Goal: Complete application form: Complete application form

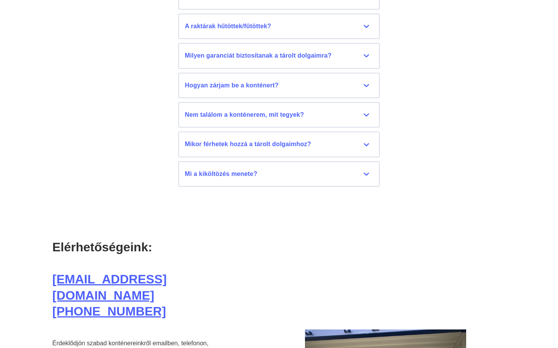
scroll to position [4116, 0]
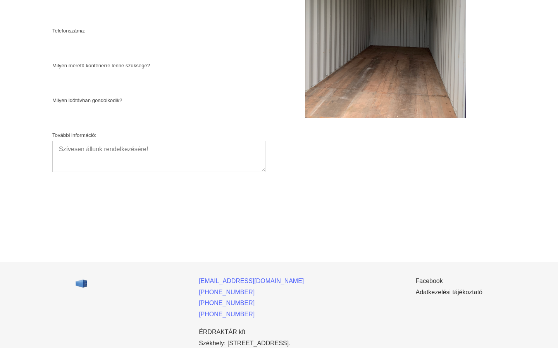
select select "Choose"
type input "[EMAIL_ADDRESS][DOMAIN_NAME]"
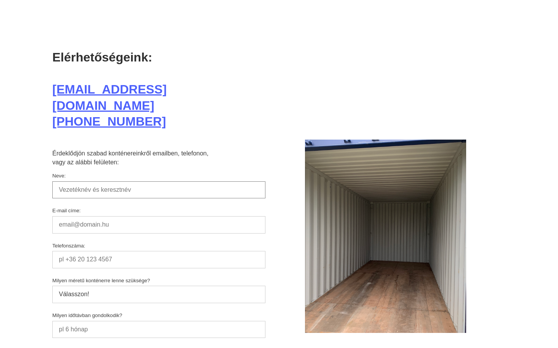
click at [159, 182] on input "Neve:" at bounding box center [158, 190] width 213 height 17
type input "[EMAIL_ADDRESS][DOMAIN_NAME]"
click at [159, 182] on input "Neve:" at bounding box center [158, 190] width 213 height 17
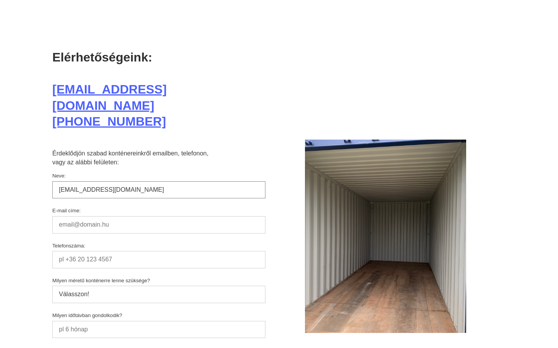
type input "[EMAIL_ADDRESS][DOMAIN_NAME]"
click at [159, 182] on input "Neve:" at bounding box center [158, 190] width 213 height 17
type input "[PHONE_NUMBER]"
click at [159, 182] on input "Neve:" at bounding box center [158, 190] width 213 height 17
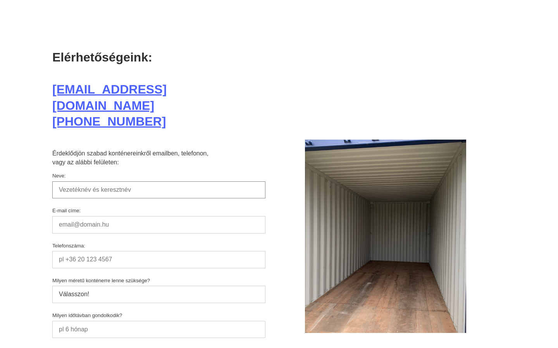
click at [159, 182] on input "Neve:" at bounding box center [158, 190] width 213 height 17
type input "485871799"
click at [159, 182] on input "Neve:" at bounding box center [158, 190] width 213 height 17
type input "485871799"
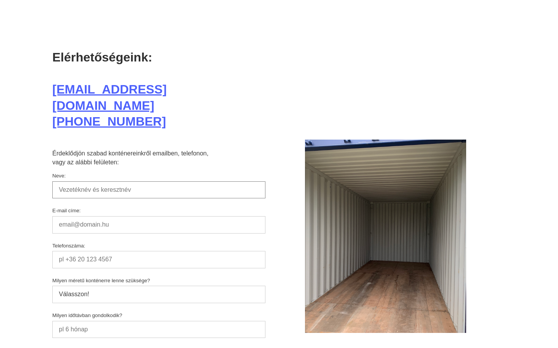
click at [159, 182] on input "Neve:" at bounding box center [158, 190] width 213 height 17
type input "[PHONE_NUMBER]"
click at [159, 182] on input "Neve:" at bounding box center [158, 190] width 213 height 17
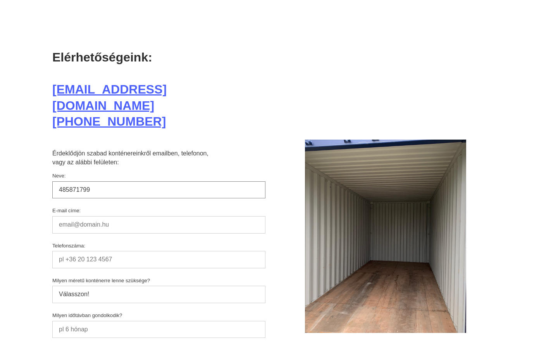
type input "485871799"
click at [159, 182] on input "Neve:" at bounding box center [158, 190] width 213 height 17
type input "485871799"
click at [159, 182] on input "Neve:" at bounding box center [158, 190] width 213 height 17
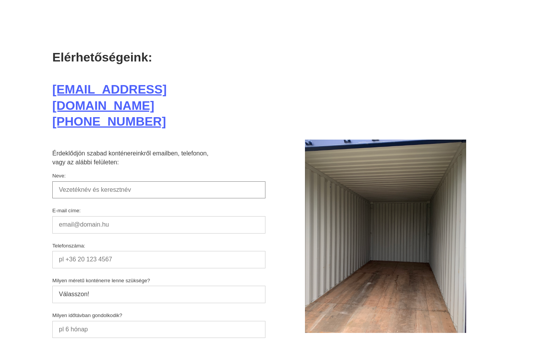
click at [159, 182] on input "Neve:" at bounding box center [158, 190] width 213 height 17
type input "[PERSON_NAME]"
click at [159, 182] on input "Neve:" at bounding box center [158, 190] width 213 height 17
type input "hard drive"
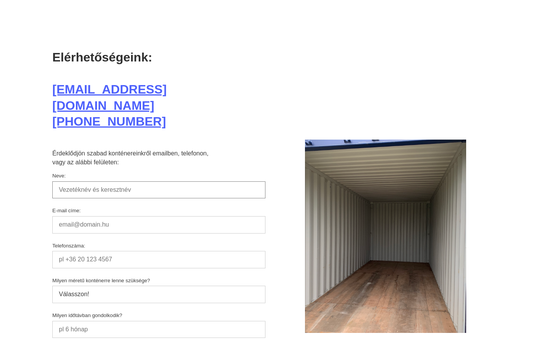
click at [159, 182] on input "Neve:" at bounding box center [158, 190] width 213 height 17
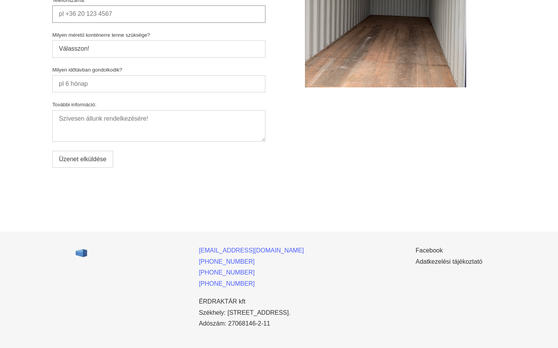
click at [159, 8] on input "Telefonszáma:" at bounding box center [158, 13] width 213 height 17
type input "[PHONE_NUMBER]"
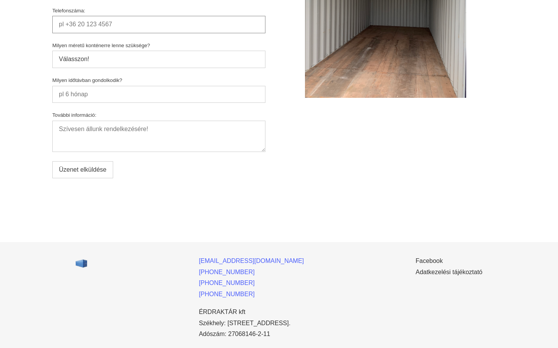
click at [159, 16] on input "Telefonszáma:" at bounding box center [158, 24] width 213 height 17
type input "485871799"
click at [159, 16] on input "Telefonszáma:" at bounding box center [158, 24] width 213 height 17
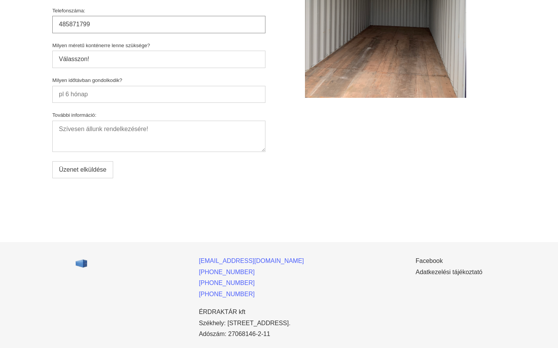
type input "485871799"
click at [159, 16] on input "Telefonszáma:" at bounding box center [158, 24] width 213 height 17
type input "Product"
click at [159, 16] on input "Telefonszáma:" at bounding box center [158, 24] width 213 height 17
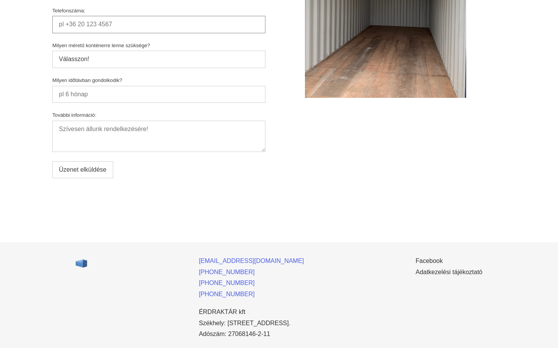
scroll to position [4146, 0]
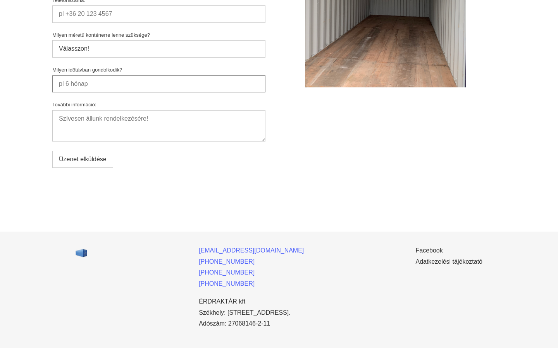
click at [159, 76] on input "Milyen időtávban gondolkodik?" at bounding box center [158, 84] width 213 height 17
type input "Pizza"
click at [159, 76] on input "Milyen időtávban gondolkodik?" at bounding box center [158, 84] width 213 height 17
select select "Choose"
click at [159, 8] on input "Telefonszáma:" at bounding box center [158, 13] width 213 height 17
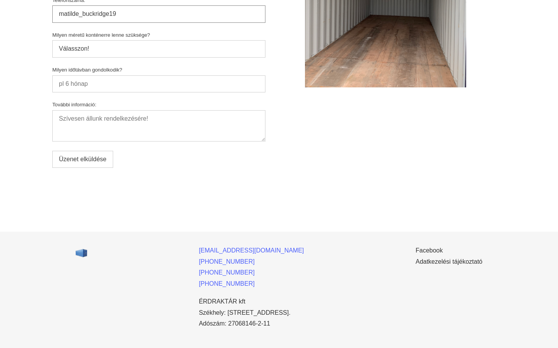
type input "matilde_buckridge19"
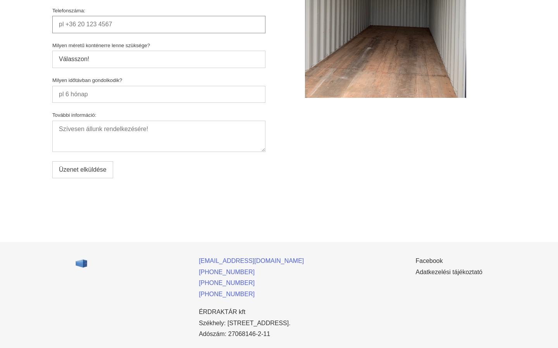
click at [159, 16] on input "Telefonszáma:" at bounding box center [158, 24] width 213 height 17
type input "[EMAIL_ADDRESS][DOMAIN_NAME]"
click at [159, 16] on input "Telefonszáma:" at bounding box center [158, 24] width 213 height 17
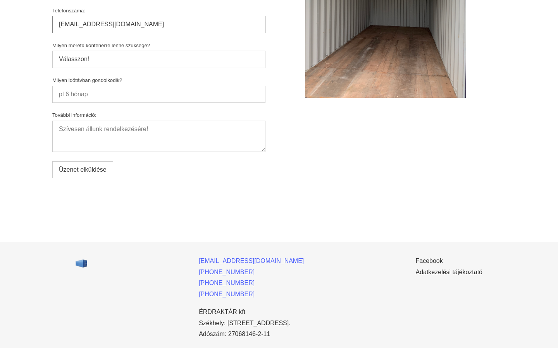
type input "[EMAIL_ADDRESS][DOMAIN_NAME]"
click at [159, 16] on input "Telefonszáma:" at bounding box center [158, 24] width 213 height 17
type input "[EMAIL_ADDRESS][DOMAIN_NAME]"
click at [159, 16] on input "Telefonszáma:" at bounding box center [158, 24] width 213 height 17
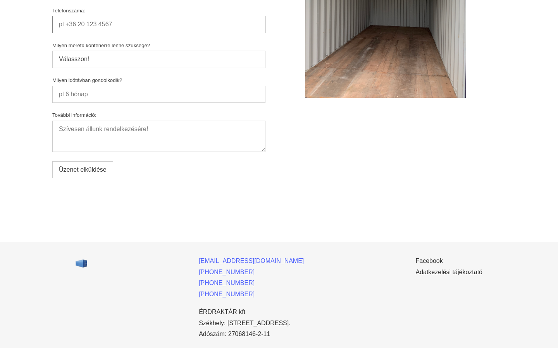
click at [159, 16] on input "Telefonszáma:" at bounding box center [158, 24] width 213 height 17
type input "[EMAIL_ADDRESS][DOMAIN_NAME]"
click at [159, 16] on input "Telefonszáma:" at bounding box center [158, 24] width 213 height 17
type input "[EMAIL_ADDRESS][DOMAIN_NAME]"
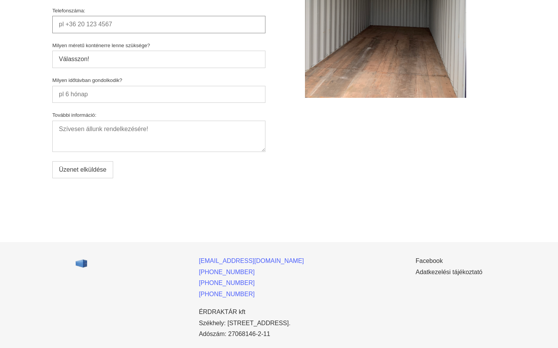
click at [159, 16] on input "Telefonszáma:" at bounding box center [158, 24] width 213 height 17
type input "[EMAIL_ADDRESS][DOMAIN_NAME]"
click at [159, 16] on input "Telefonszáma:" at bounding box center [158, 24] width 213 height 17
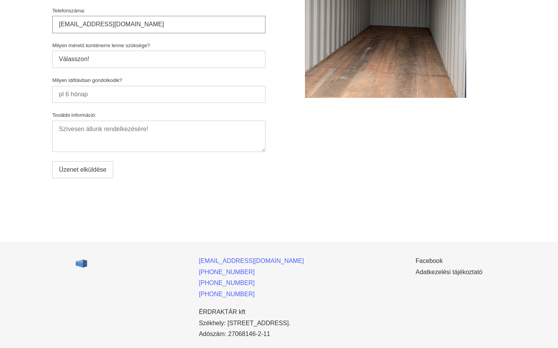
type input "[EMAIL_ADDRESS][DOMAIN_NAME]"
click at [159, 16] on input "Telefonszáma:" at bounding box center [158, 24] width 213 height 17
type input "[EMAIL_ADDRESS][DOMAIN_NAME]"
click at [159, 16] on input "Telefonszáma:" at bounding box center [158, 24] width 213 height 17
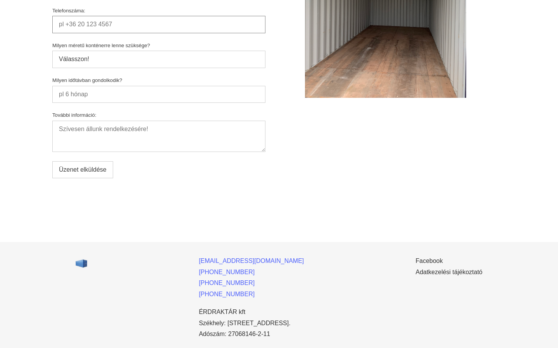
click at [159, 16] on input "Telefonszáma:" at bounding box center [158, 24] width 213 height 17
type input "Magdal1936"
click at [159, 16] on input "Telefonszáma:" at bounding box center [158, 24] width 213 height 17
type input "Magda1924!"
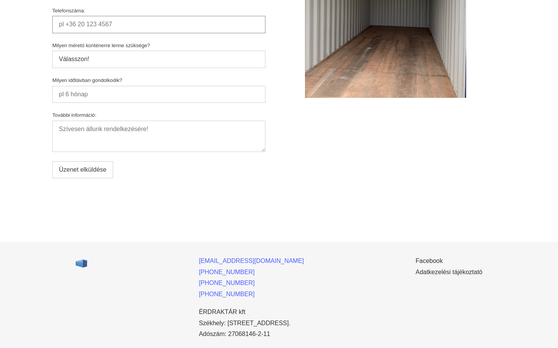
click at [159, 16] on input "Telefonszáma:" at bounding box center [158, 24] width 213 height 17
type input "6"
click at [159, 16] on input "Telefonszáma:" at bounding box center [158, 24] width 213 height 17
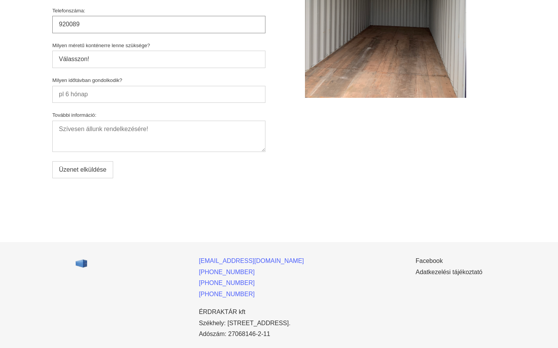
type input "920089"
click at [159, 16] on input "Telefonszáma:" at bounding box center [158, 24] width 213 height 17
type input "0065"
click at [159, 16] on input "Telefonszáma:" at bounding box center [158, 24] width 213 height 17
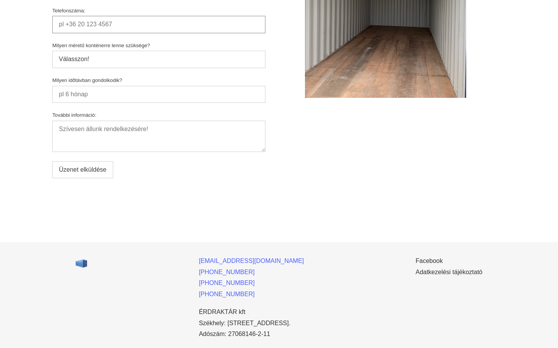
click at [159, 16] on input "Telefonszáma:" at bounding box center [158, 24] width 213 height 17
type input "7nb9"
click at [159, 16] on input "Telefonszáma:" at bounding box center [158, 24] width 213 height 17
type input "15292628"
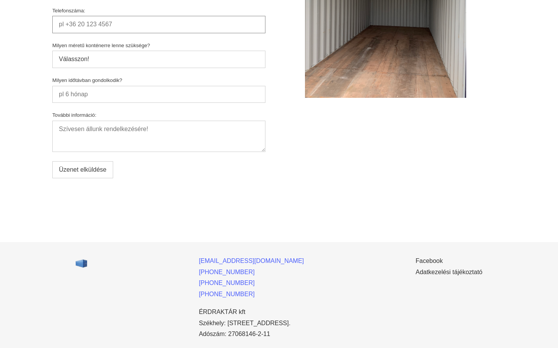
click at [159, 16] on input "Telefonszáma:" at bounding box center [158, 24] width 213 height 17
type input "iuhe9dph"
click at [159, 16] on input "Telefonszáma:" at bounding box center [158, 24] width 213 height 17
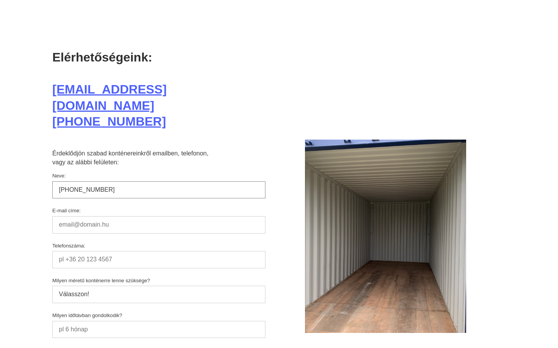
type input "[PHONE_NUMBER]"
click at [159, 216] on input "E-mail címe:" at bounding box center [158, 224] width 213 height 17
type input "[EMAIL_ADDRESS][DOMAIN_NAME]"
click at [159, 251] on input "Telefonszáma:" at bounding box center [158, 259] width 213 height 17
type input "Magdal1936"
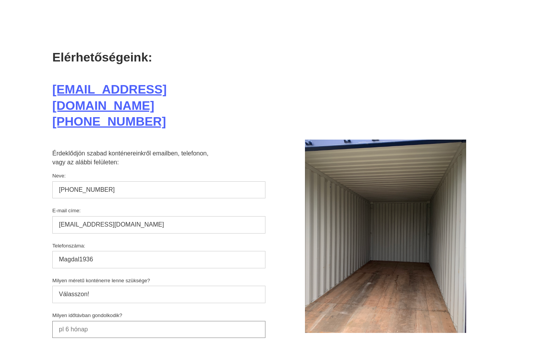
click at [159, 321] on input "Milyen időtávban gondolkodik?" at bounding box center [158, 329] width 213 height 17
type input "Pizza"
select select "S"
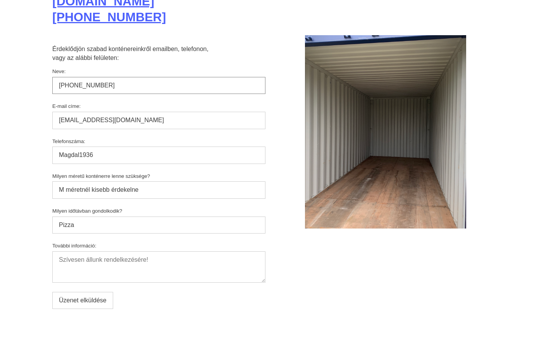
click at [52, 292] on input "Üzenet elküldése" at bounding box center [82, 300] width 61 height 17
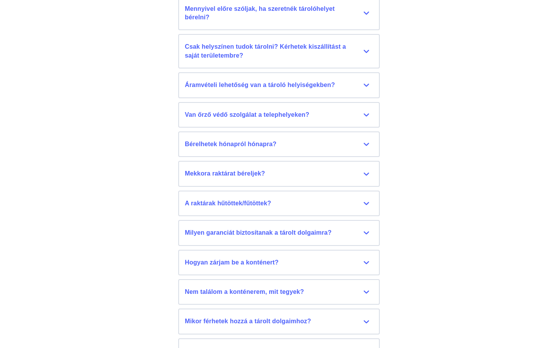
scroll to position [4116, 0]
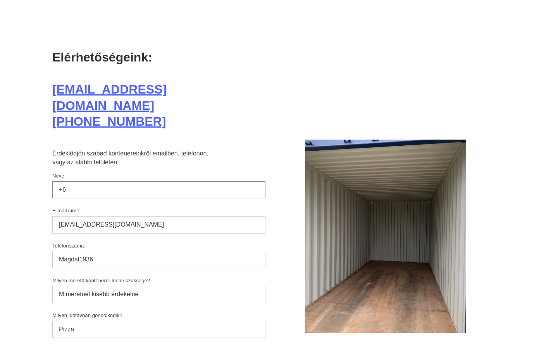
type input "+"
type input "485871799"
click at [159, 216] on input "[EMAIL_ADDRESS][DOMAIN_NAME]" at bounding box center [158, 224] width 213 height 17
type input "j"
type input "[EMAIL_ADDRESS][DOMAIN_NAME]"
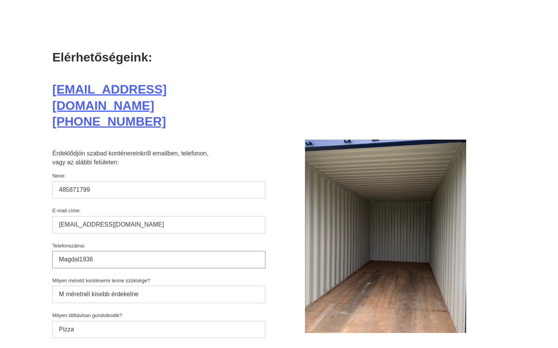
click at [159, 251] on input "Magdal1936" at bounding box center [158, 259] width 213 height 17
type input "M"
type input "Magda1924!"
click at [159, 321] on input "Pizza" at bounding box center [158, 329] width 213 height 17
type input "P"
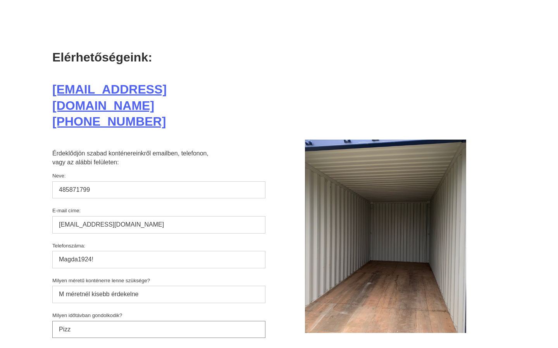
type input "Pizza"
select select "M"
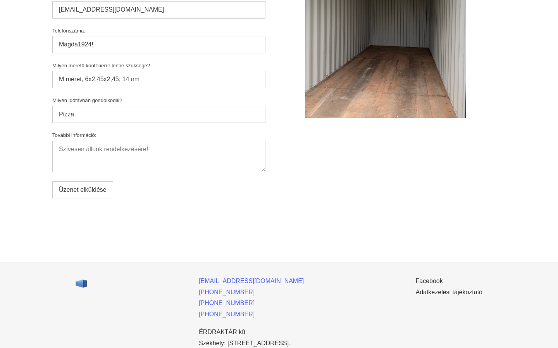
type input "4"
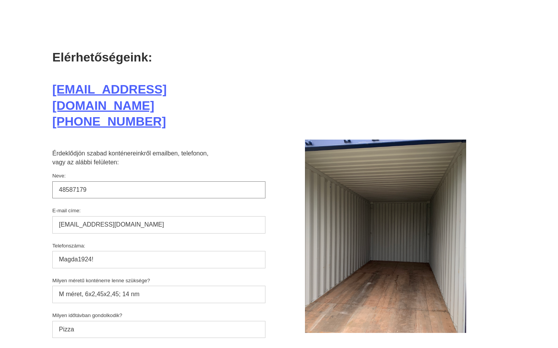
type input "485871799"
click at [159, 216] on input "[EMAIL_ADDRESS][DOMAIN_NAME]" at bounding box center [158, 224] width 213 height 17
type input "j"
type input "[EMAIL_ADDRESS][DOMAIN_NAME]"
click at [159, 251] on input "Magda1924!" at bounding box center [158, 259] width 213 height 17
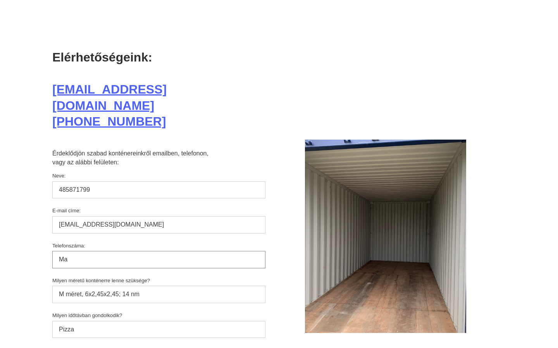
type input "M"
type input "[EMAIL_ADDRESS][DOMAIN_NAME]"
click at [159, 321] on input "Pizza" at bounding box center [158, 329] width 213 height 17
type input "P"
type input "Pizza"
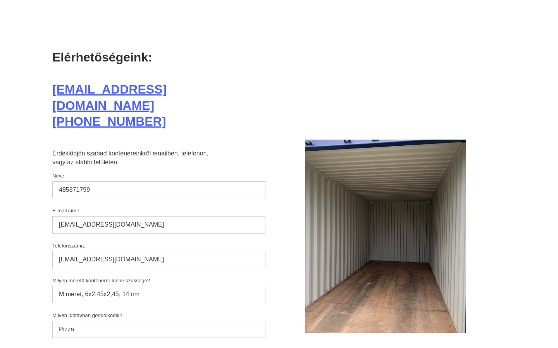
select select "S"
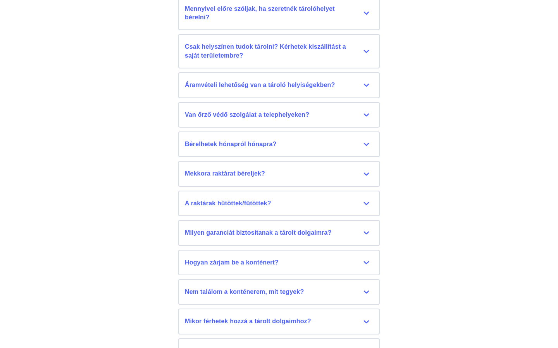
scroll to position [4116, 0]
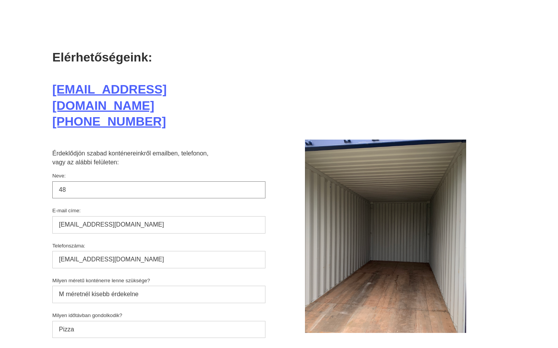
type input "4"
type input "[EMAIL_ADDRESS][DOMAIN_NAME]"
click at [159, 216] on input "[EMAIL_ADDRESS][DOMAIN_NAME]" at bounding box center [158, 224] width 213 height 17
type input "h"
type input "[EMAIL_ADDRESS][DOMAIN_NAME]"
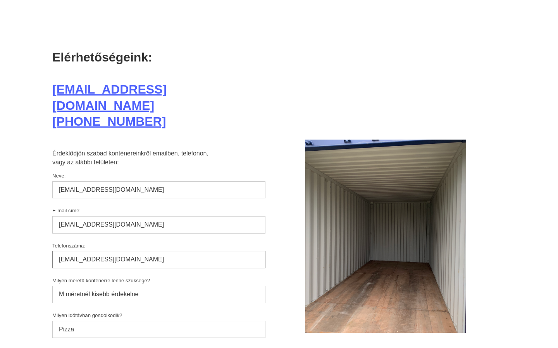
click at [159, 251] on input "[EMAIL_ADDRESS][DOMAIN_NAME]" at bounding box center [158, 259] width 213 height 17
type input "j"
type input "[EMAIL_ADDRESS][DOMAIN_NAME]"
click at [159, 321] on input "Pizza" at bounding box center [158, 329] width 213 height 17
type input "P"
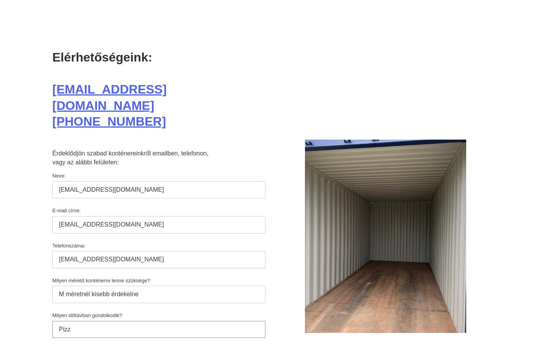
type input "Pizza"
select select "M"
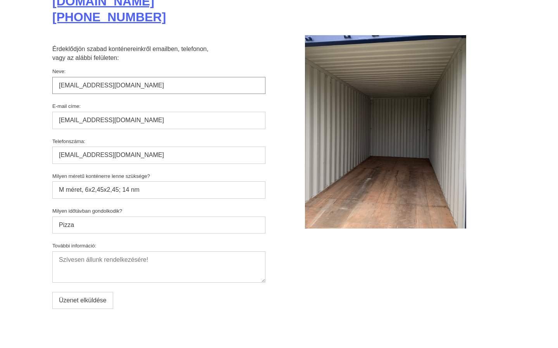
click at [52, 292] on input "Üzenet elküldése" at bounding box center [82, 300] width 61 height 17
